Goal: Navigation & Orientation: Find specific page/section

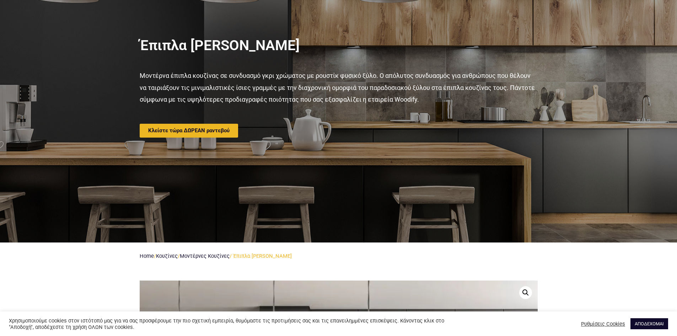
scroll to position [107, 0]
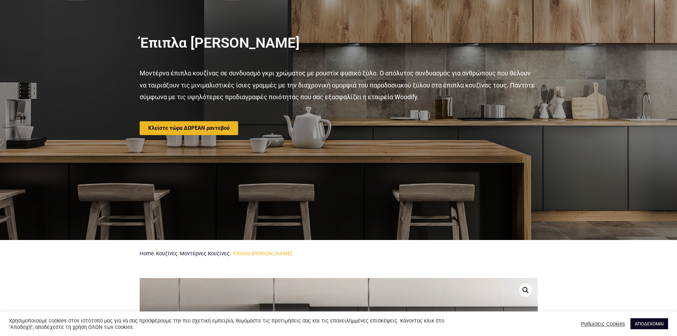
click at [651, 324] on link "ΑΠΟΔΕΧΟΜΑΙ" at bounding box center [650, 323] width 38 height 11
click at [640, 322] on link "ΑΠΟΔΕΧΟΜΑΙ" at bounding box center [650, 323] width 38 height 11
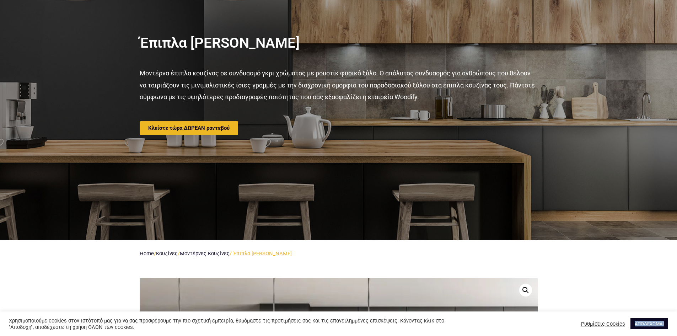
click at [646, 322] on link "ΑΠΟΔΕΧΟΜΑΙ" at bounding box center [650, 323] width 38 height 11
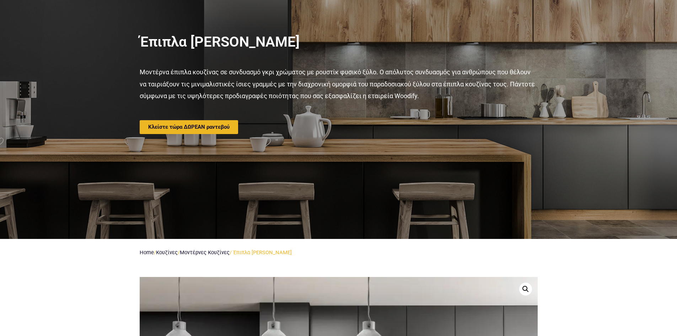
scroll to position [0, 0]
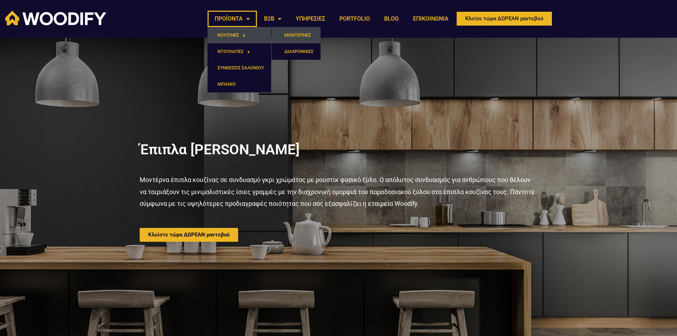
click at [293, 34] on link "ΜΟΝΤΕΡΝΕΣ" at bounding box center [296, 35] width 49 height 16
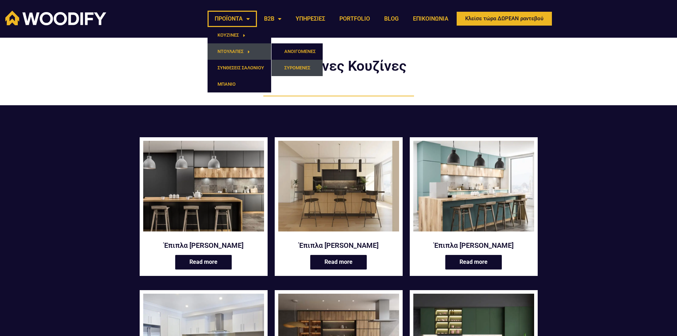
click at [301, 66] on link "ΣΥΡΟΜΕΝΕΣ" at bounding box center [297, 68] width 51 height 16
